Goal: Navigation & Orientation: Find specific page/section

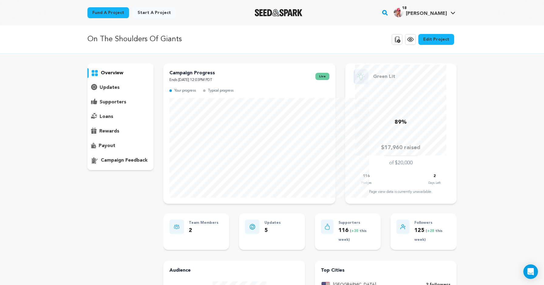
click at [87, 93] on div "updates" at bounding box center [120, 88] width 66 height 10
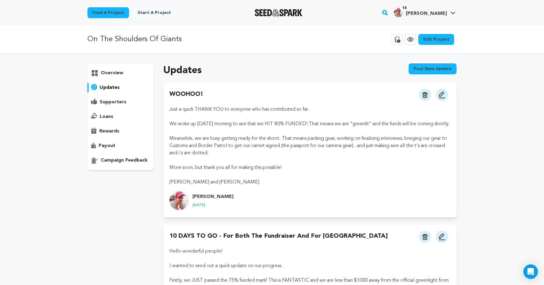
click at [100, 91] on p "updates" at bounding box center [110, 87] width 20 height 7
click at [100, 106] on p "supporters" at bounding box center [113, 102] width 27 height 7
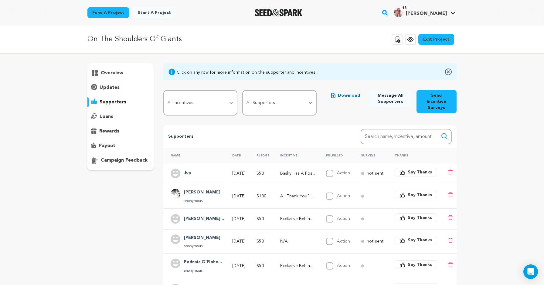
click at [100, 91] on p "updates" at bounding box center [110, 87] width 20 height 7
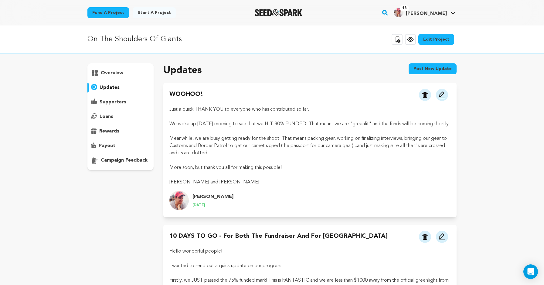
click at [101, 77] on p "overview" at bounding box center [112, 72] width 22 height 7
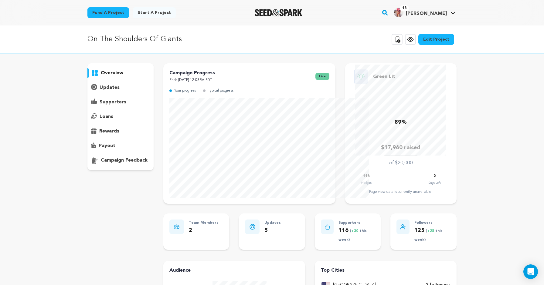
click at [87, 107] on div "supporters" at bounding box center [120, 102] width 66 height 10
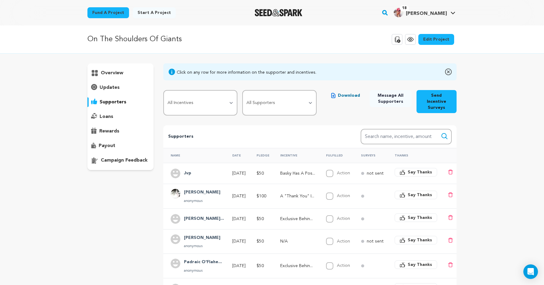
click at [101, 77] on p "overview" at bounding box center [112, 72] width 22 height 7
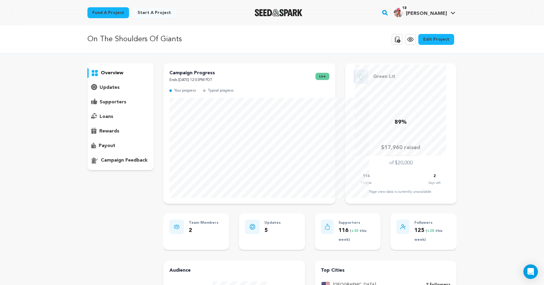
click at [400, 42] on icon at bounding box center [397, 39] width 5 height 6
